Goal: Task Accomplishment & Management: Manage account settings

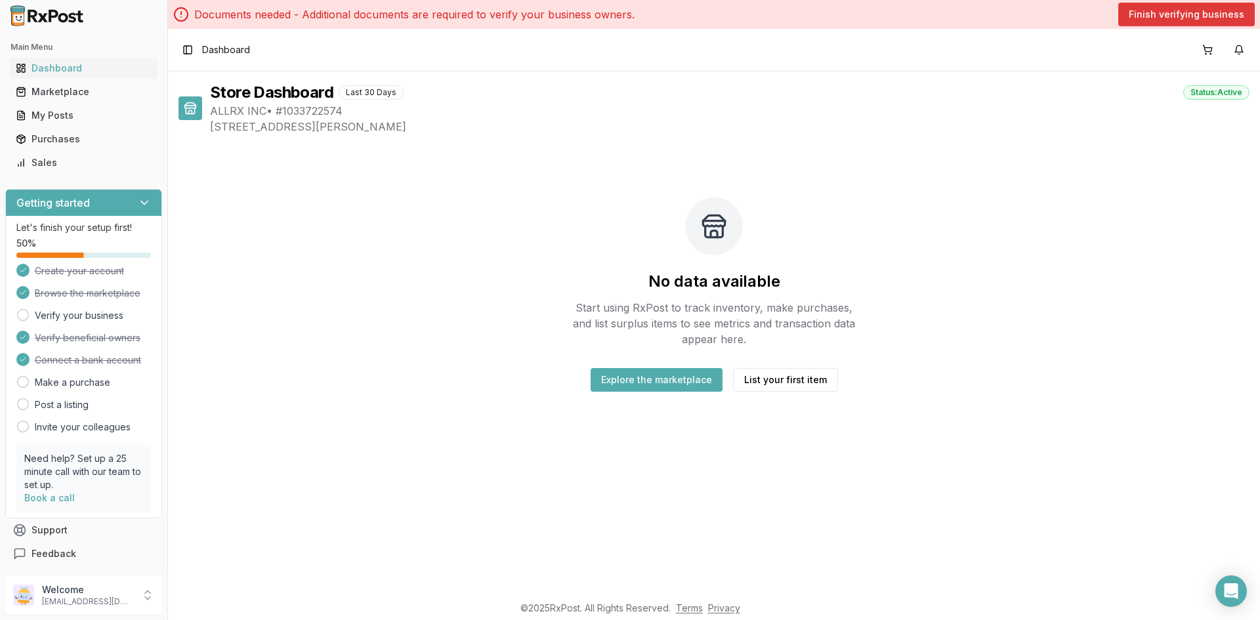
click at [1227, 21] on button "Finish verifying business" at bounding box center [1186, 15] width 137 height 24
